Goal: Task Accomplishment & Management: Complete application form

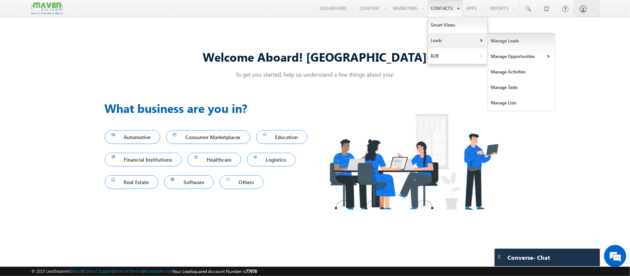
click at [489, 41] on link "Manage Leads" at bounding box center [521, 40] width 67 height 15
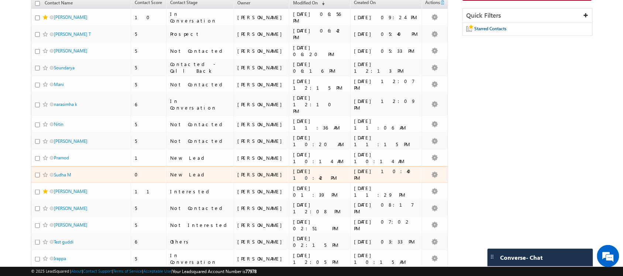
scroll to position [82, 0]
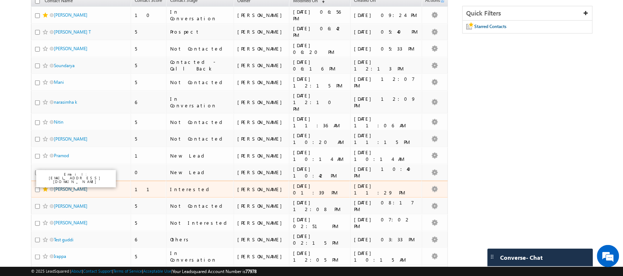
click at [59, 186] on link "[PERSON_NAME]" at bounding box center [71, 189] width 34 height 6
click at [67, 186] on link "[PERSON_NAME]" at bounding box center [71, 189] width 34 height 6
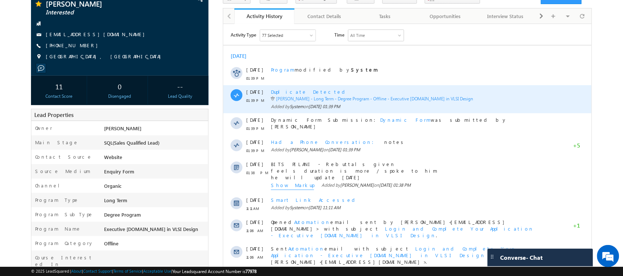
scroll to position [58, 0]
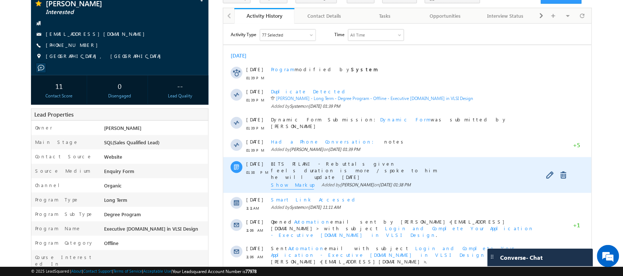
click at [285, 185] on span "Show Markup" at bounding box center [291, 185] width 43 height 8
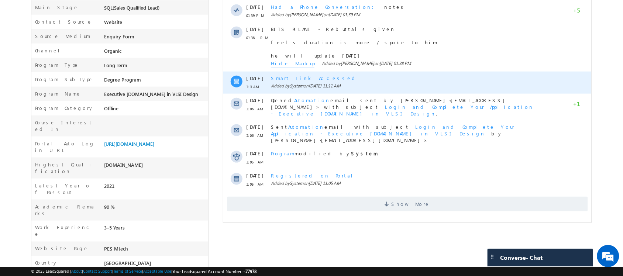
scroll to position [193, 0]
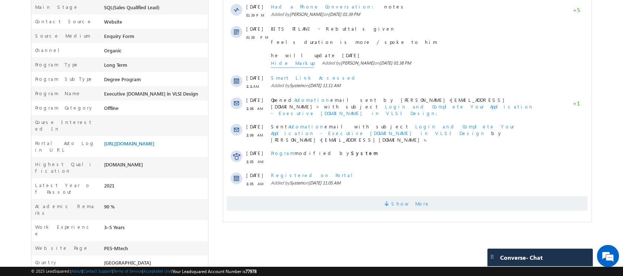
click at [311, 196] on span "Show More" at bounding box center [406, 203] width 361 height 15
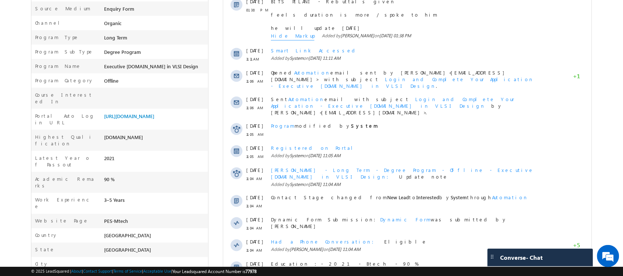
scroll to position [318, 0]
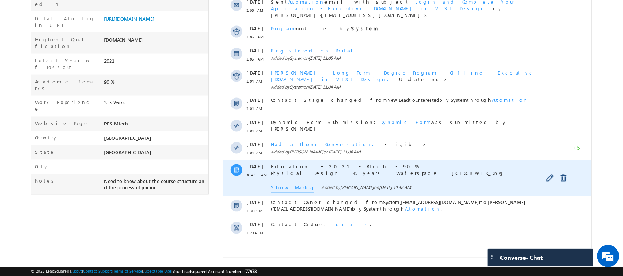
click at [282, 184] on span "Show Markup" at bounding box center [291, 188] width 43 height 8
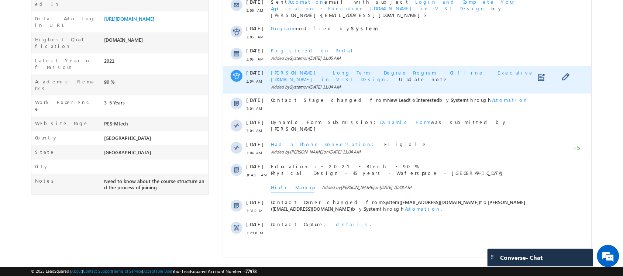
scroll to position [0, 0]
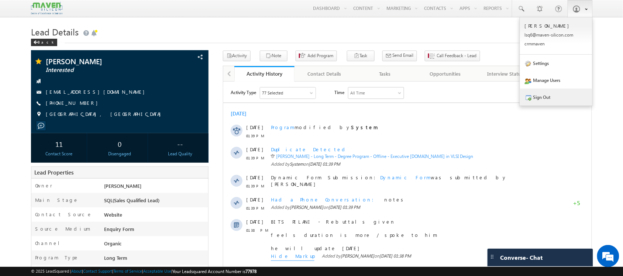
click at [554, 94] on link "Sign Out" at bounding box center [556, 97] width 72 height 17
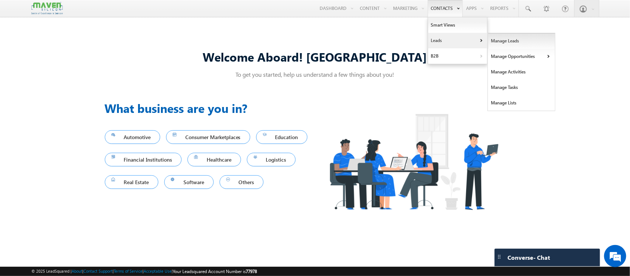
click at [494, 39] on link "Manage Leads" at bounding box center [521, 40] width 67 height 15
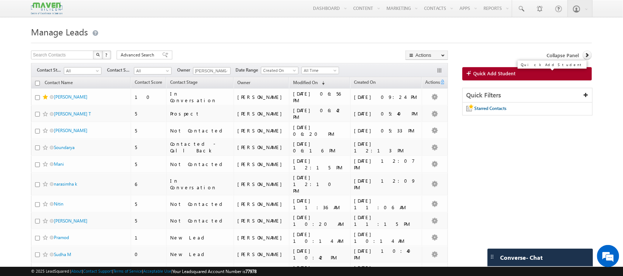
click at [482, 74] on span "Quick Add Student" at bounding box center [494, 73] width 42 height 7
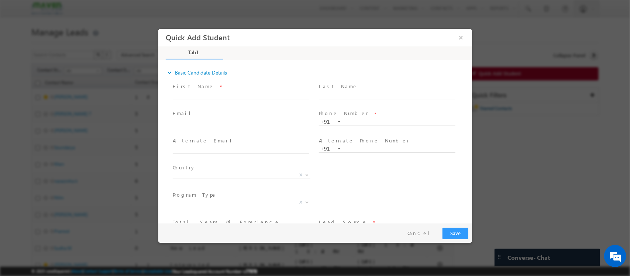
click at [214, 90] on span "First Name *" at bounding box center [240, 87] width 136 height 8
click at [204, 92] on input "text" at bounding box center [240, 95] width 136 height 7
type input "[PERSON_NAME]"
click input "text"
paste input "[EMAIL_ADDRESS][DOMAIN_NAME]"
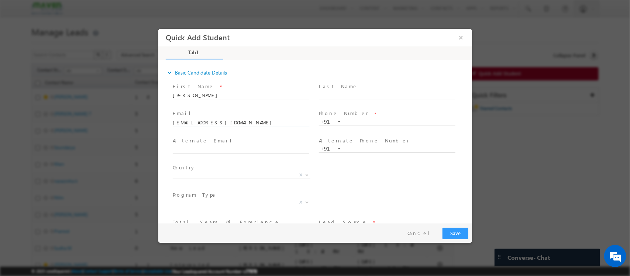
type input "[EMAIL_ADDRESS][DOMAIN_NAME]"
click at [362, 123] on input "text" at bounding box center [386, 121] width 136 height 7
paste input "8978617793"
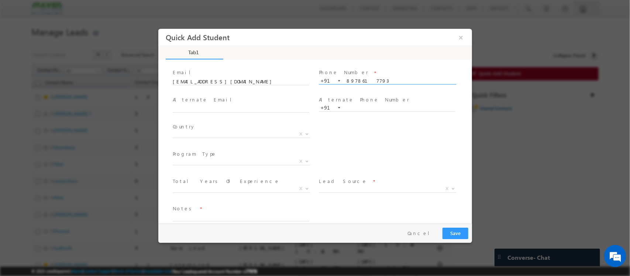
scroll to position [51, 0]
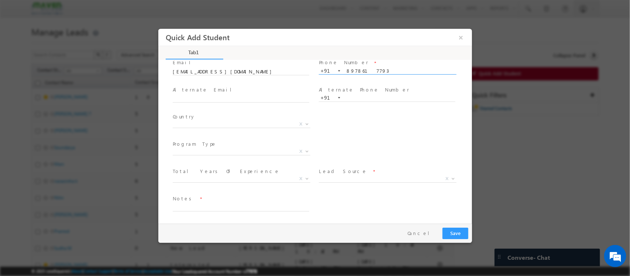
type input "8978617793"
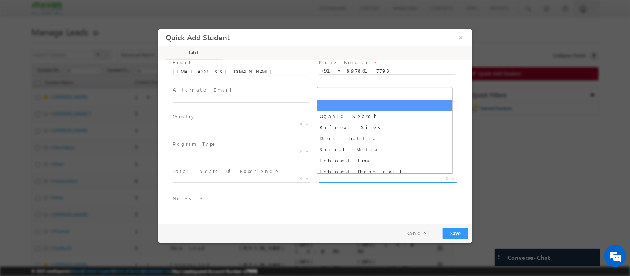
click at [334, 176] on span "X" at bounding box center [387, 178] width 138 height 7
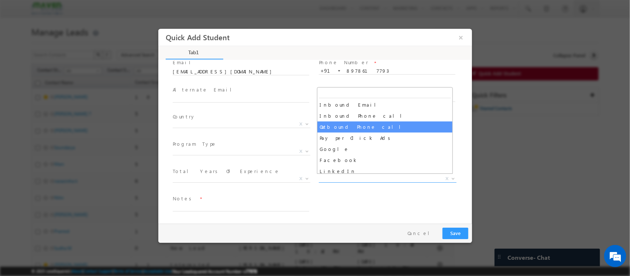
scroll to position [56, 0]
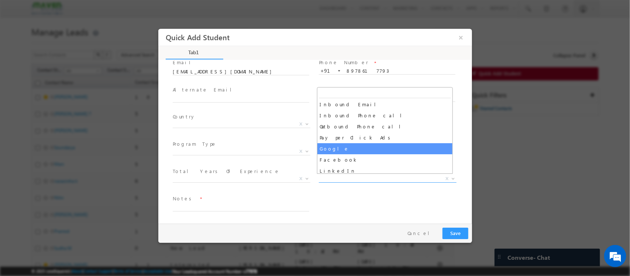
select select "Google"
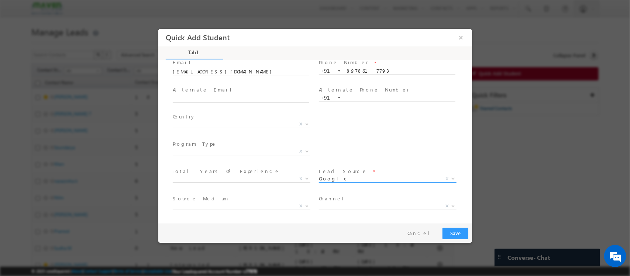
scroll to position [78, 0]
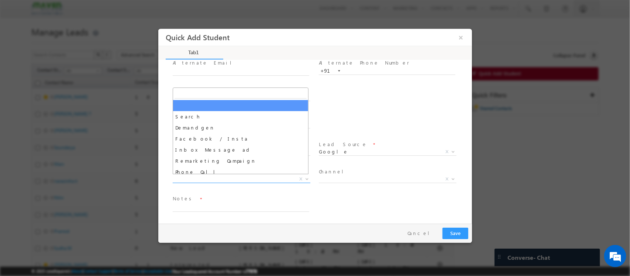
click at [256, 181] on span "X" at bounding box center [241, 179] width 138 height 7
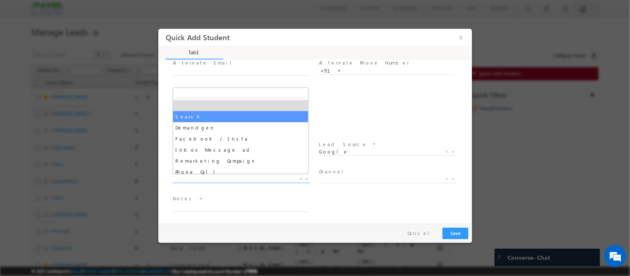
select select "Search"
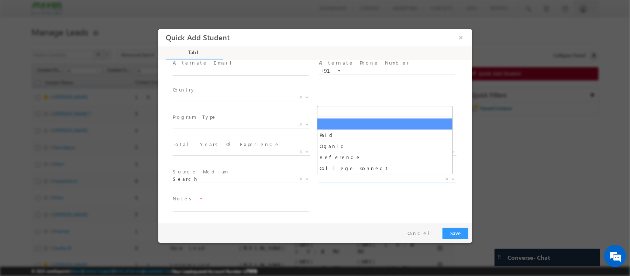
click at [352, 176] on span "X" at bounding box center [387, 179] width 138 height 7
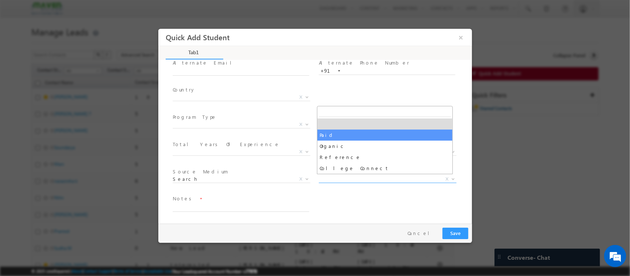
select select "Paid"
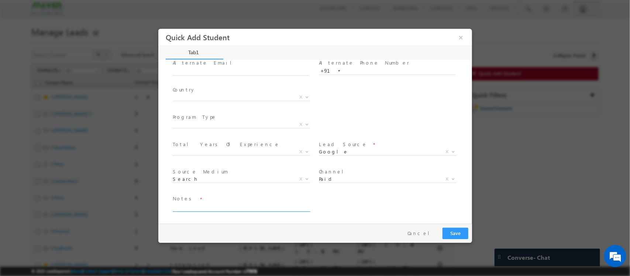
click at [221, 206] on textarea at bounding box center [240, 207] width 136 height 8
paste textarea "4 years / Automative embedded testing /planning to shift to VLSI / HCL / Applie…"
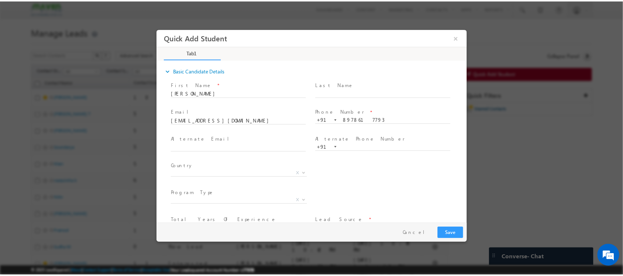
scroll to position [0, 0]
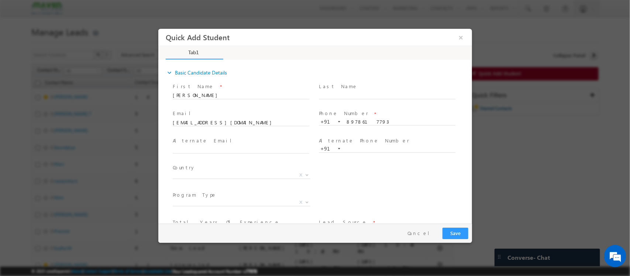
type textarea "4 years / Automative embedded testing /planning to shift to VLSI / HCL / Applie…"
click at [453, 232] on button "Save" at bounding box center [455, 233] width 26 height 11
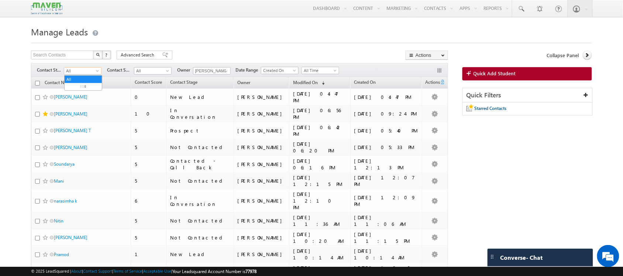
click at [89, 72] on span "All" at bounding box center [81, 70] width 35 height 7
click at [240, 58] on div "Search Contacts X ? 152 results found Advanced Search Advanced Search Advanced …" at bounding box center [239, 56] width 417 height 11
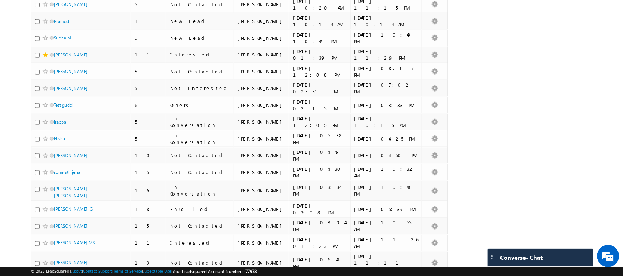
scroll to position [300, 0]
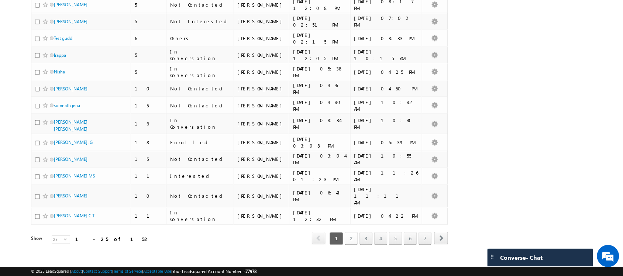
click at [347, 232] on link "2" at bounding box center [350, 238] width 13 height 13
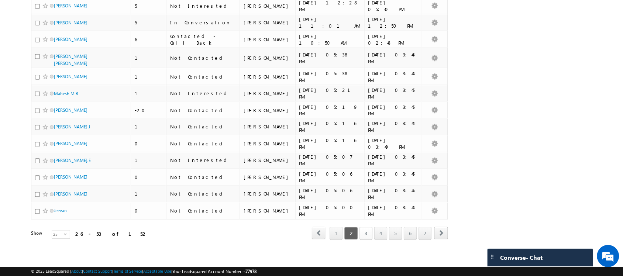
click at [365, 227] on link "3" at bounding box center [365, 233] width 13 height 13
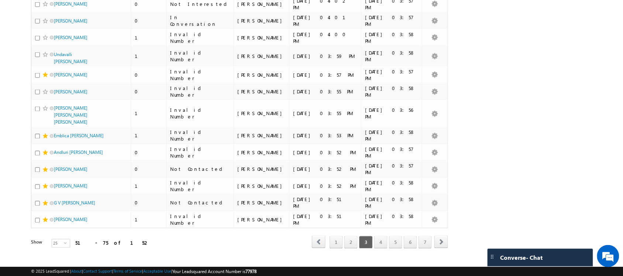
scroll to position [305, 0]
click at [380, 236] on link "4" at bounding box center [380, 242] width 13 height 13
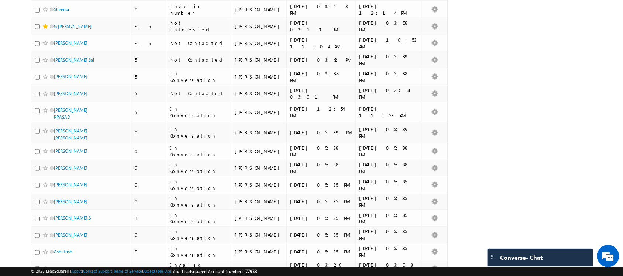
scroll to position [303, 0]
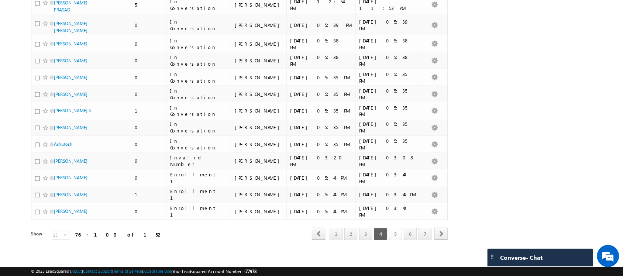
click at [397, 231] on link "5" at bounding box center [395, 234] width 13 height 13
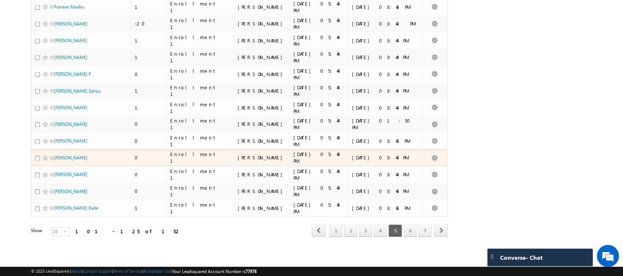
scroll to position [300, 0]
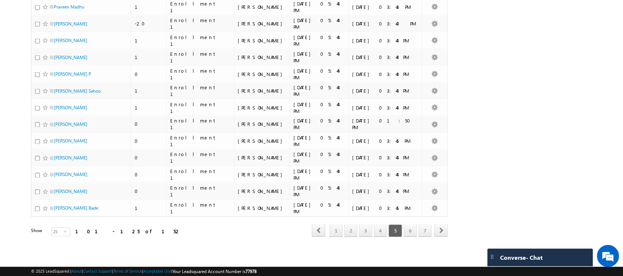
click at [412, 234] on div "Refresh first prev 1 2 3 4 5 6 7 next last 101 - 125 of 152" at bounding box center [239, 227] width 417 height 21
click at [412, 234] on link "6" at bounding box center [409, 231] width 13 height 13
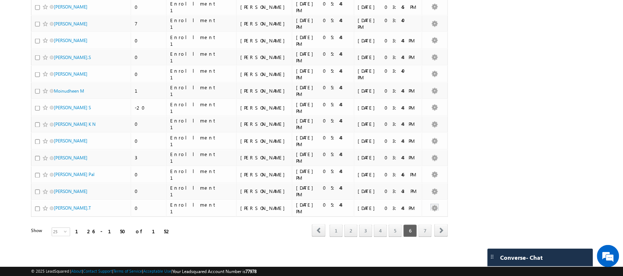
scroll to position [296, 0]
click at [426, 228] on link "7" at bounding box center [424, 231] width 13 height 13
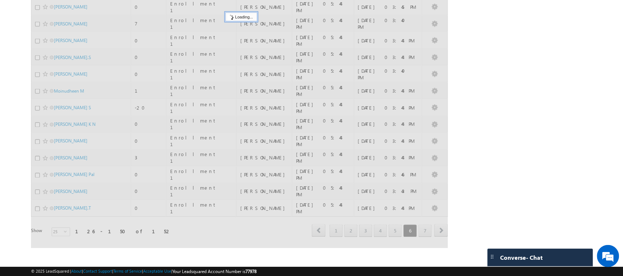
scroll to position [0, 0]
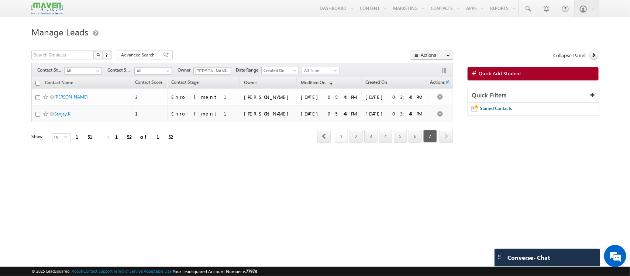
click at [336, 137] on link "1" at bounding box center [340, 136] width 13 height 13
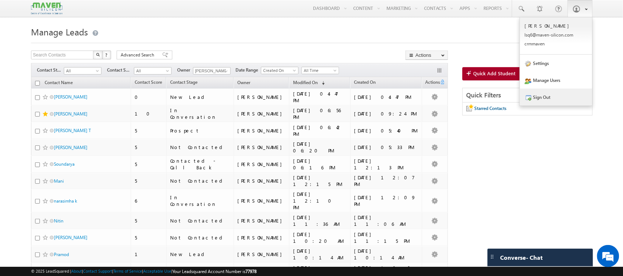
click at [550, 99] on link "Sign Out" at bounding box center [556, 97] width 72 height 17
